Goal: Transaction & Acquisition: Obtain resource

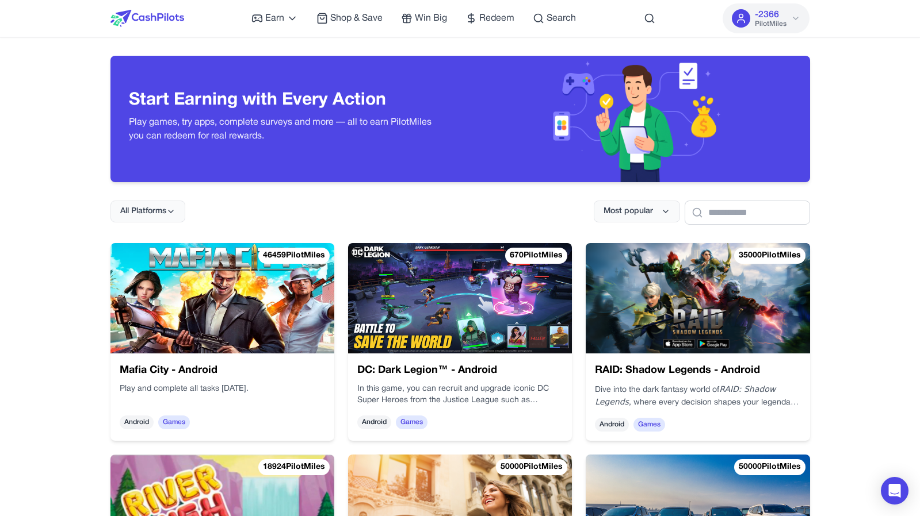
click at [156, 20] on img at bounding box center [147, 18] width 74 height 17
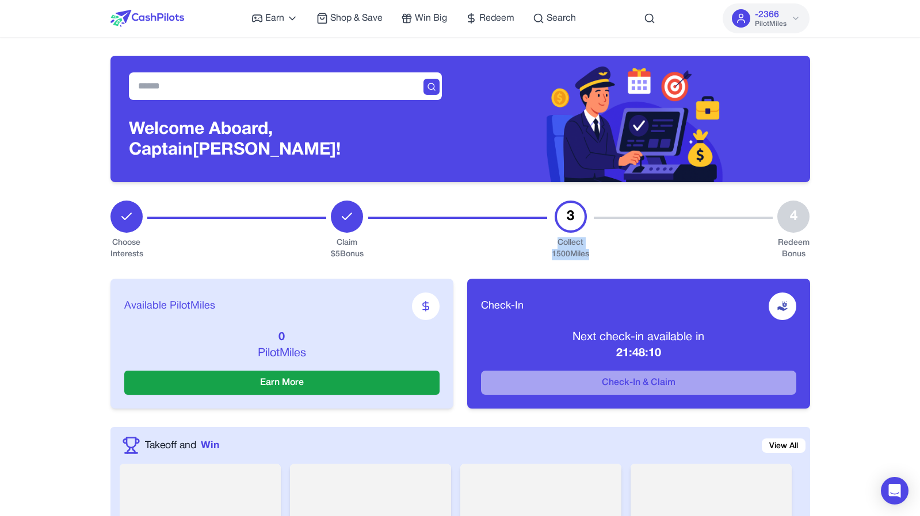
drag, startPoint x: 602, startPoint y: 257, endPoint x: 550, endPoint y: 246, distance: 53.4
click at [550, 246] on div "Choose Interests Claim $ 5 Bonus 3 Collect 1500 Miles 4 Redeem Bonus" at bounding box center [459, 231] width 699 height 60
copy div "Collect 1500 Miles"
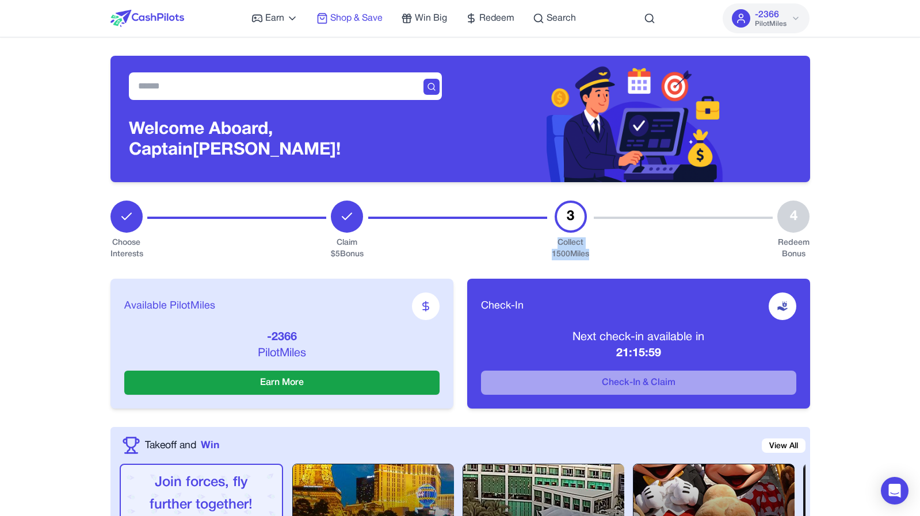
click at [341, 19] on span "Shop & Save" at bounding box center [356, 19] width 52 height 14
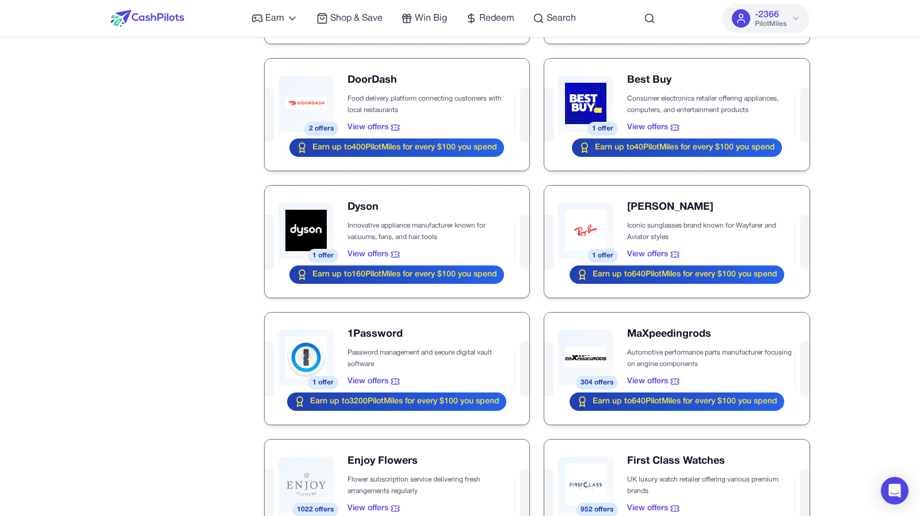
scroll to position [596, 0]
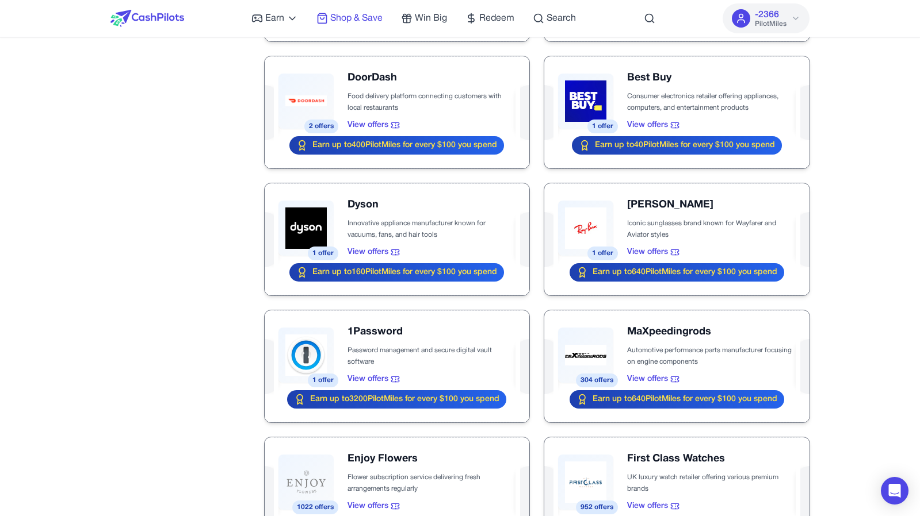
click at [353, 25] on span "Shop & Save" at bounding box center [356, 19] width 52 height 14
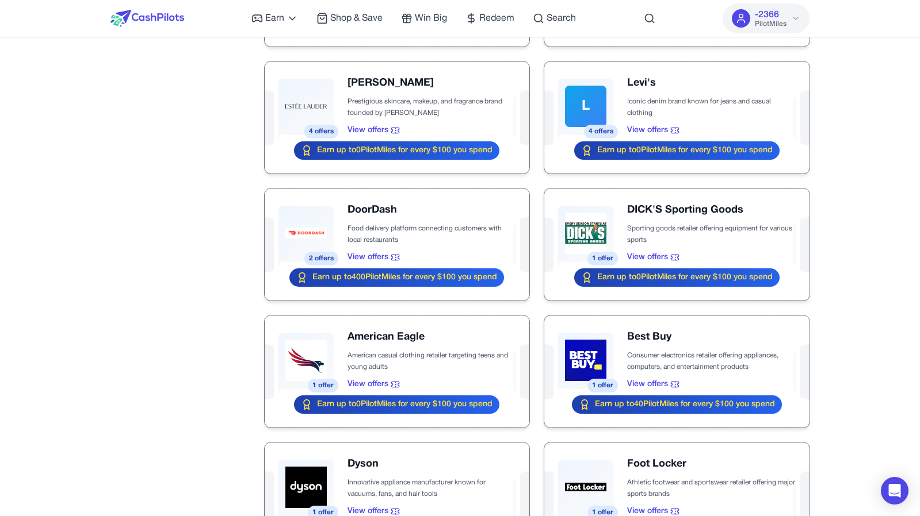
scroll to position [972, 0]
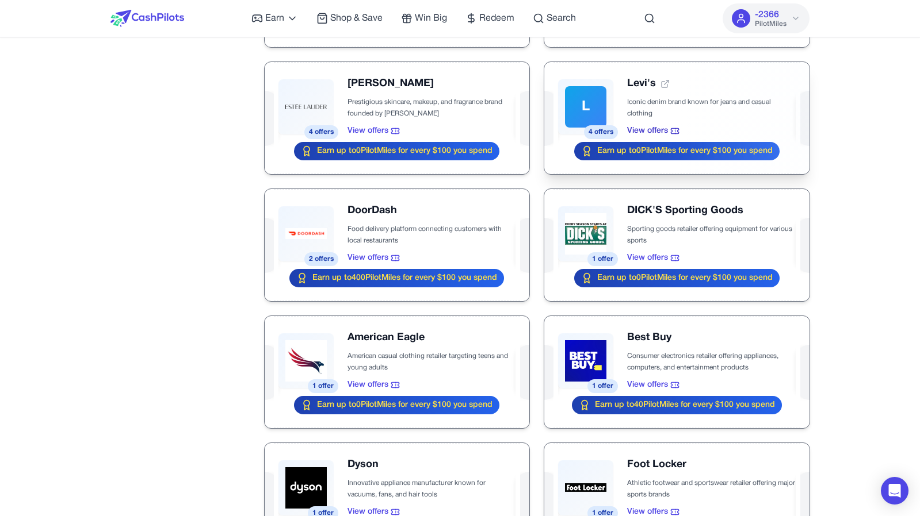
click at [711, 136] on div at bounding box center [676, 118] width 265 height 112
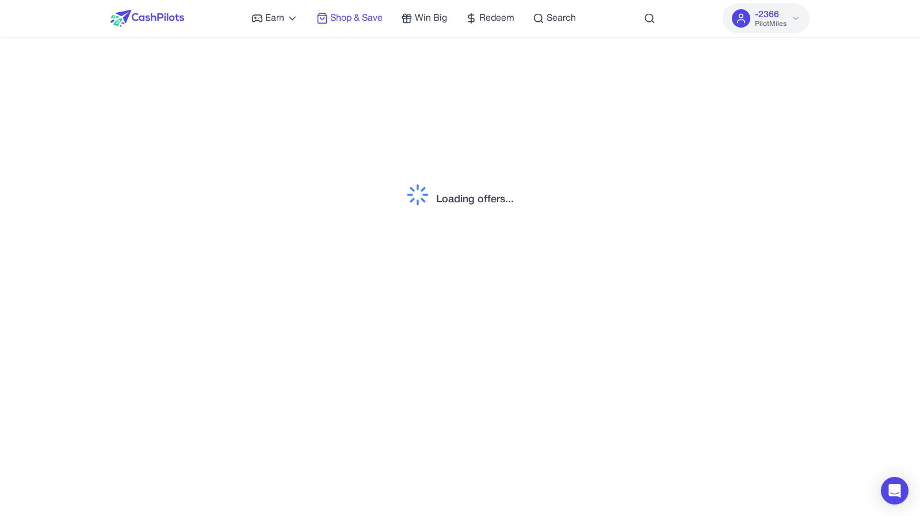
click at [339, 16] on span "Shop & Save" at bounding box center [356, 19] width 52 height 14
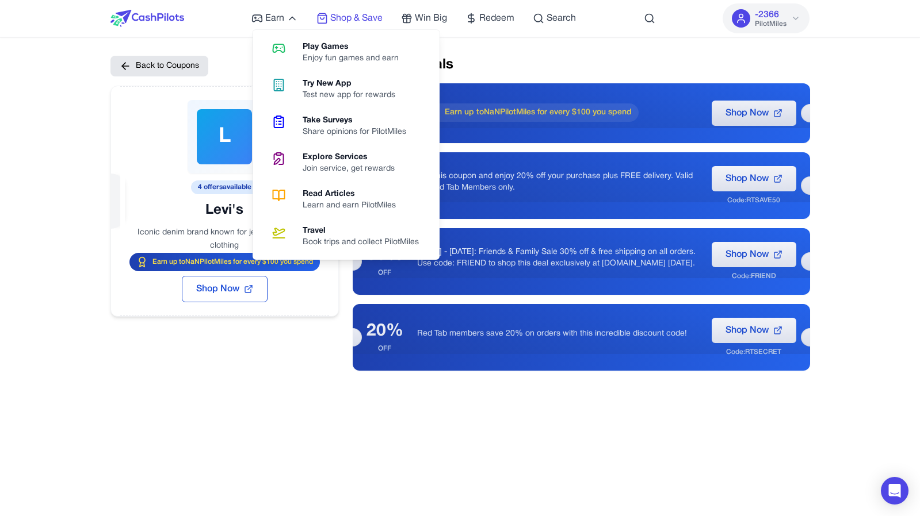
click at [344, 19] on span "Shop & Save" at bounding box center [356, 19] width 52 height 14
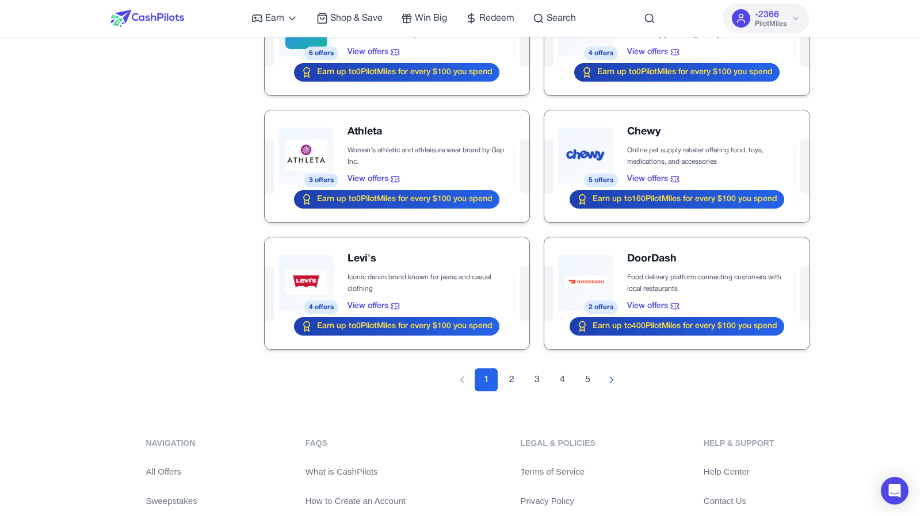
scroll to position [1186, 0]
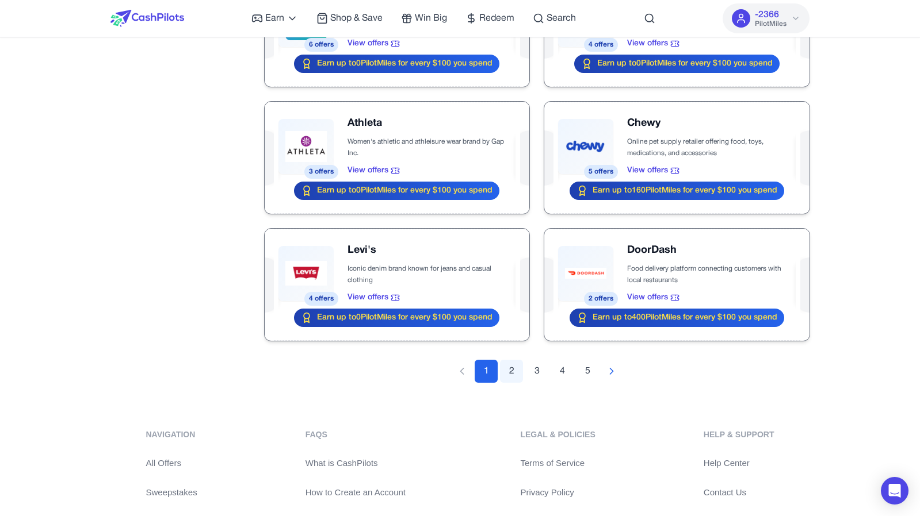
click at [504, 365] on button "2" at bounding box center [511, 371] width 23 height 23
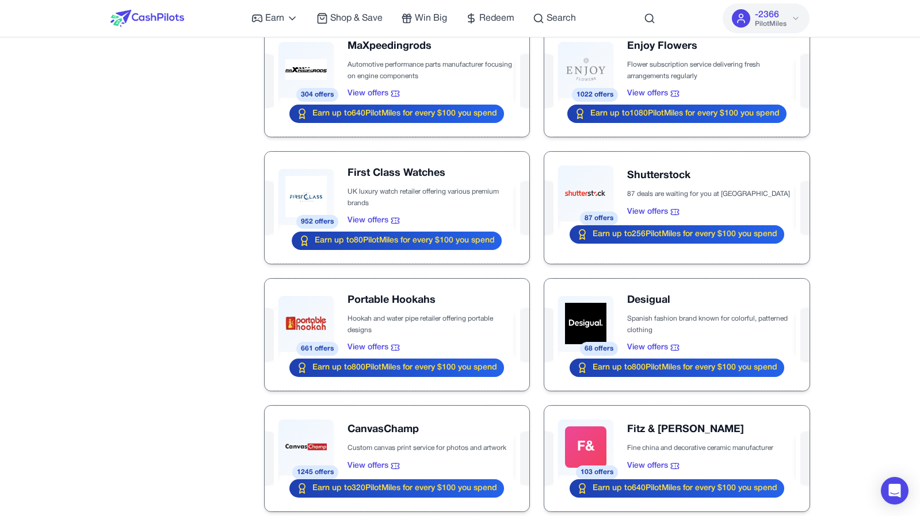
scroll to position [980, 0]
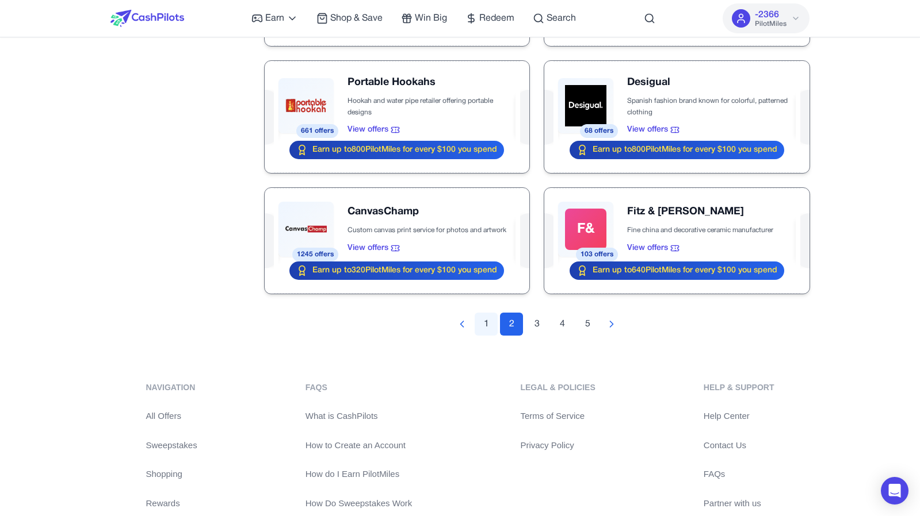
click at [488, 324] on button "1" at bounding box center [485, 324] width 23 height 23
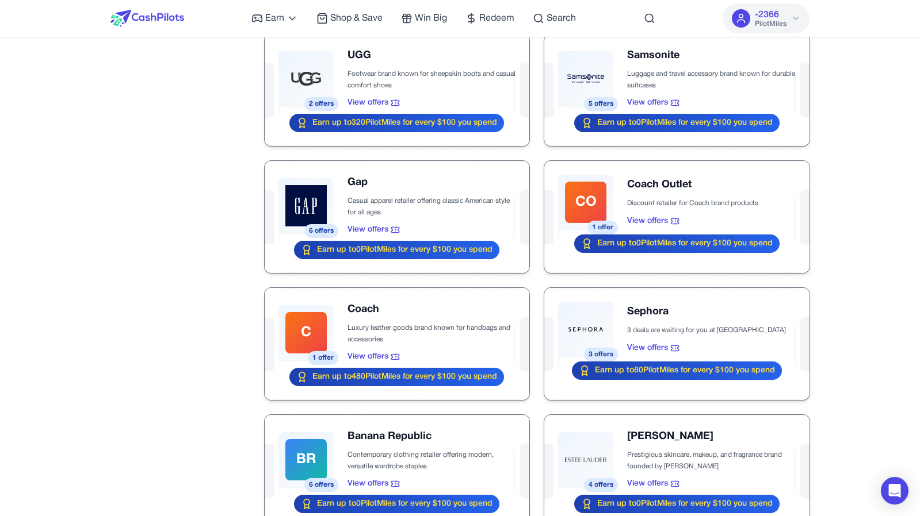
scroll to position [749, 0]
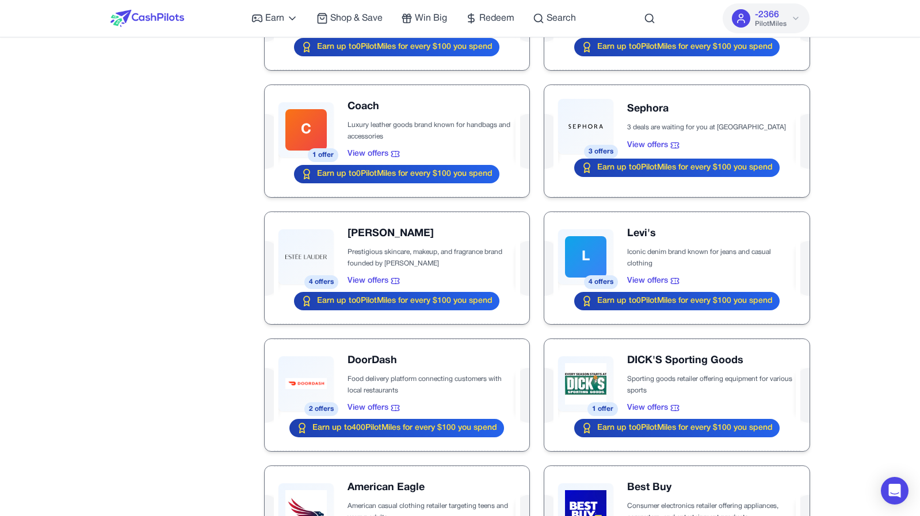
scroll to position [825, 0]
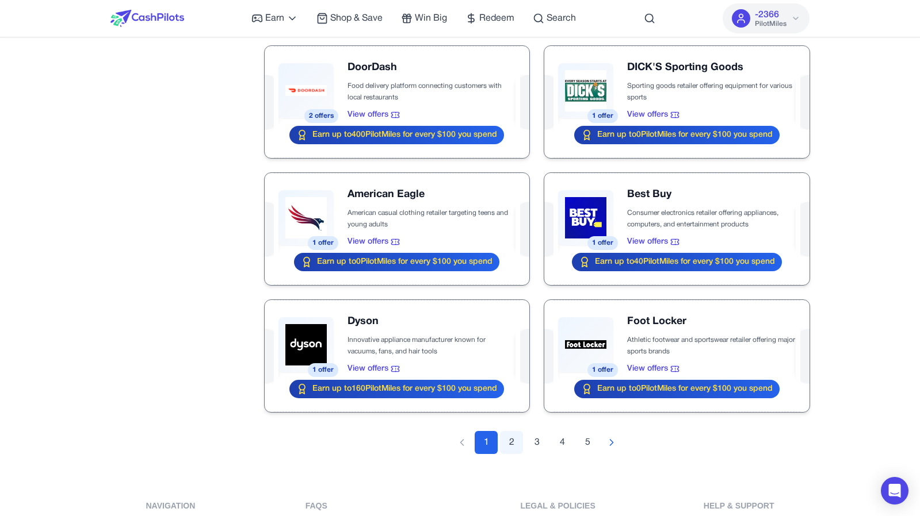
click at [507, 442] on button "2" at bounding box center [511, 442] width 23 height 23
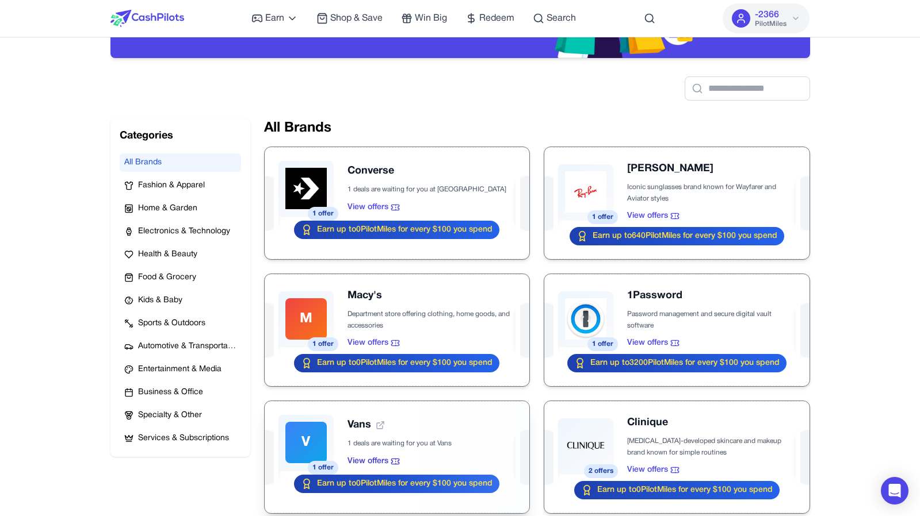
scroll to position [0, 0]
